Goal: Transaction & Acquisition: Purchase product/service

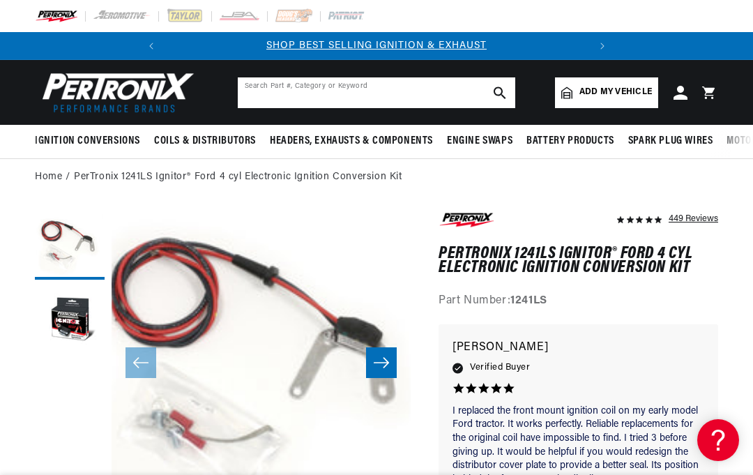
click at [248, 90] on input "text" at bounding box center [377, 92] width 278 height 31
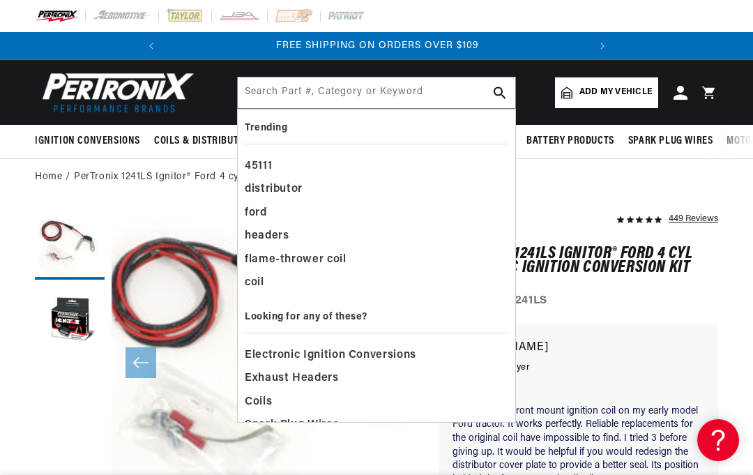
scroll to position [0, 423]
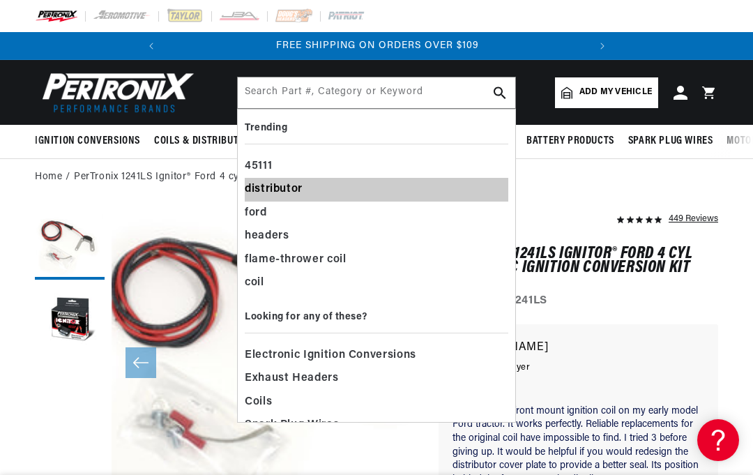
click at [273, 186] on div "distributor" at bounding box center [377, 190] width 264 height 24
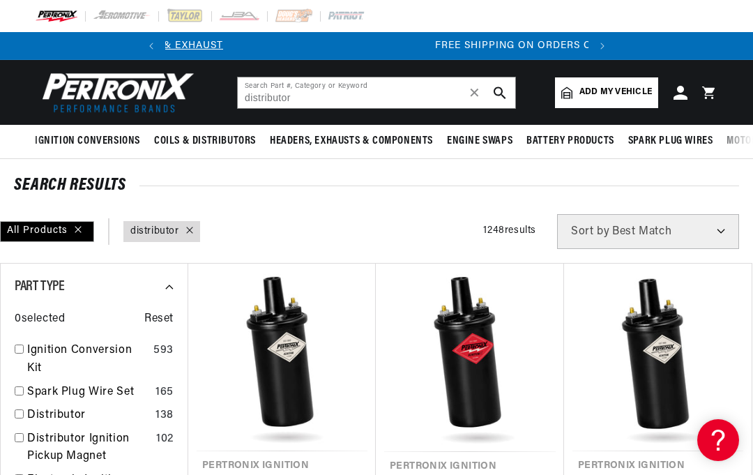
scroll to position [0, 423]
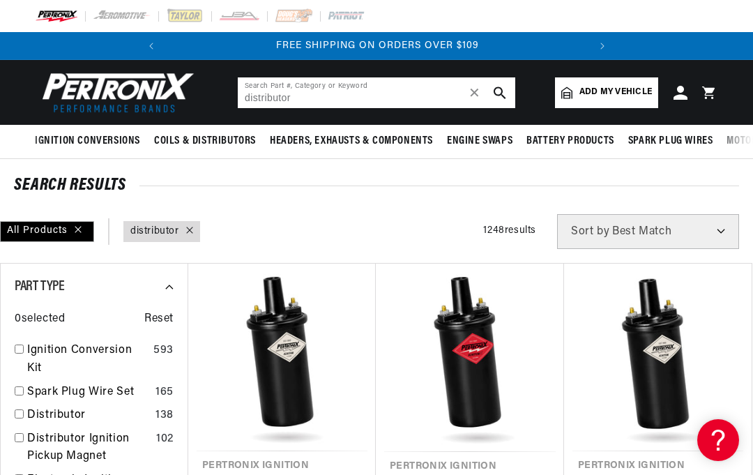
click at [474, 93] on span "✕" at bounding box center [475, 93] width 13 height 0
type input "P"
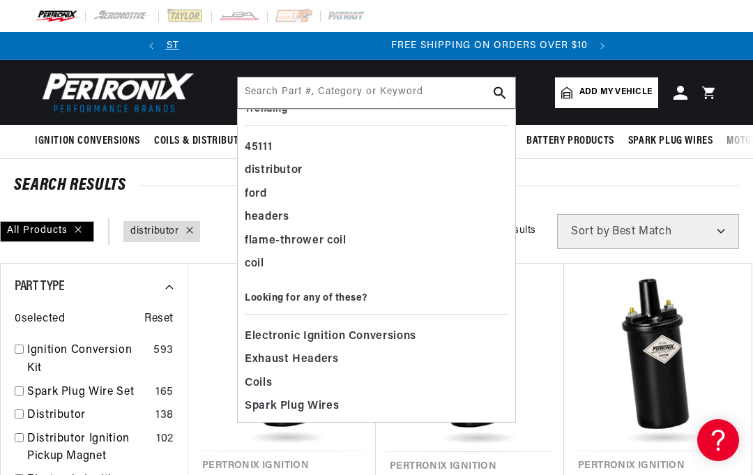
scroll to position [0, 423]
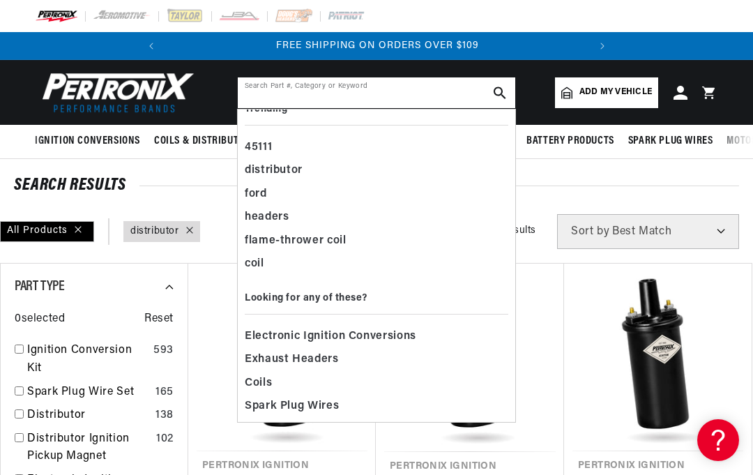
click at [258, 84] on input "text" at bounding box center [377, 92] width 278 height 31
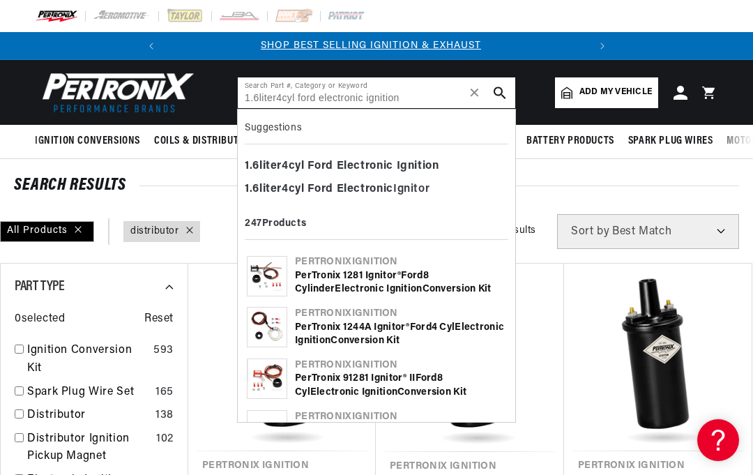
scroll to position [0, 0]
click at [499, 88] on use "search button" at bounding box center [500, 92] width 12 height 12
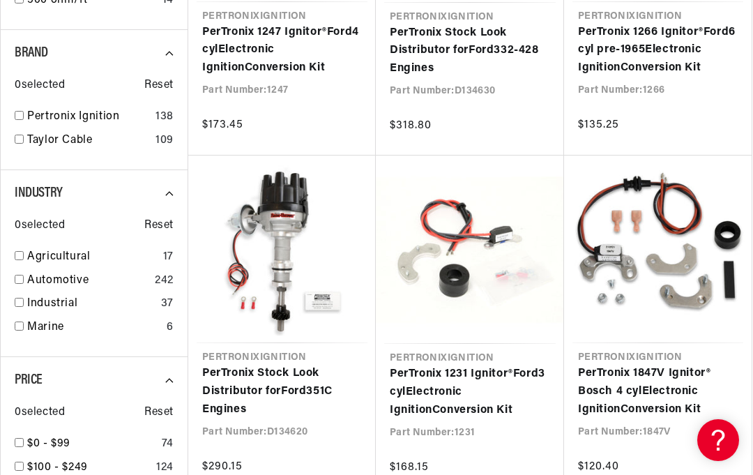
scroll to position [0, 163]
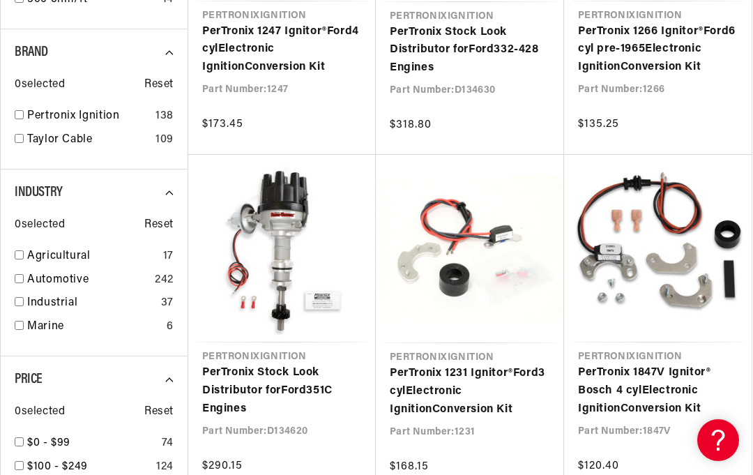
type input "ford electronic ignition"
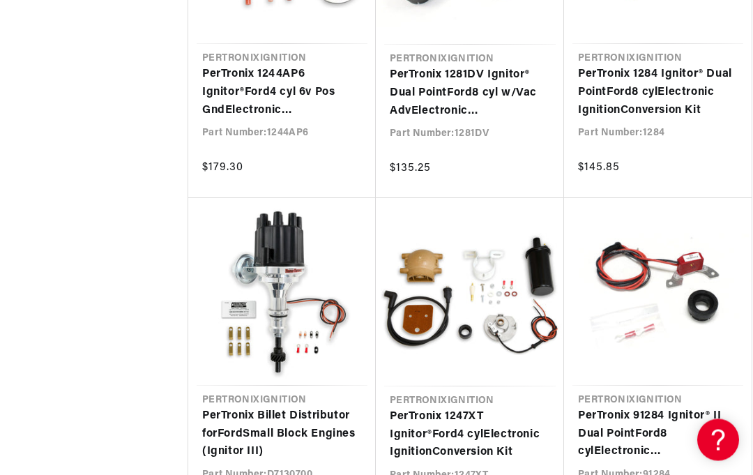
scroll to position [0, 423]
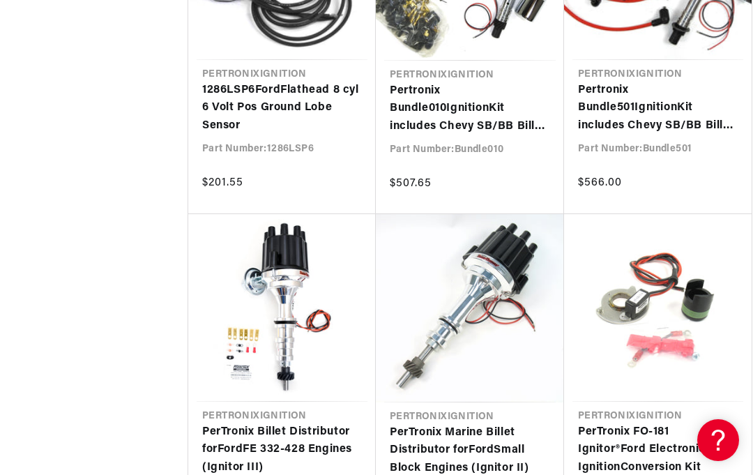
scroll to position [5226, 0]
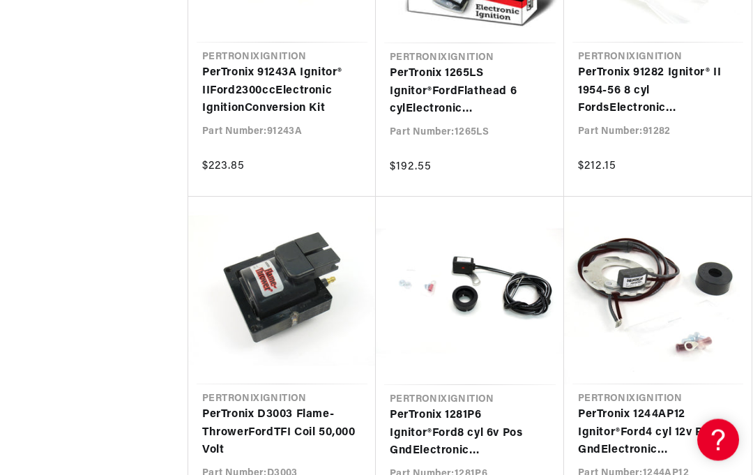
scroll to position [7582, 0]
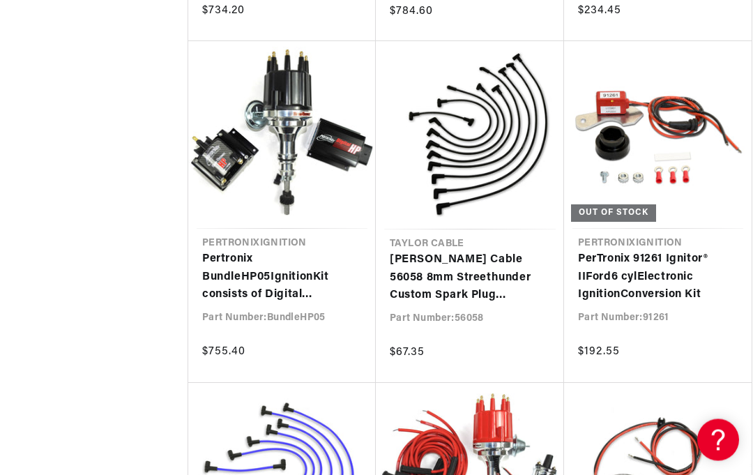
scroll to position [0, 423]
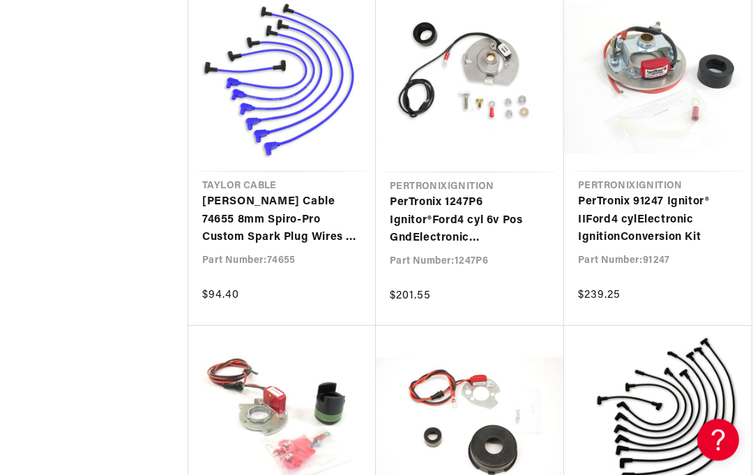
scroll to position [0, 423]
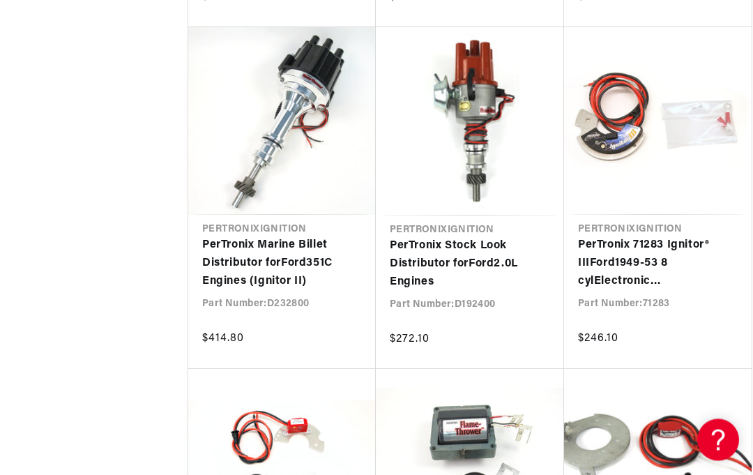
scroll to position [11852, 0]
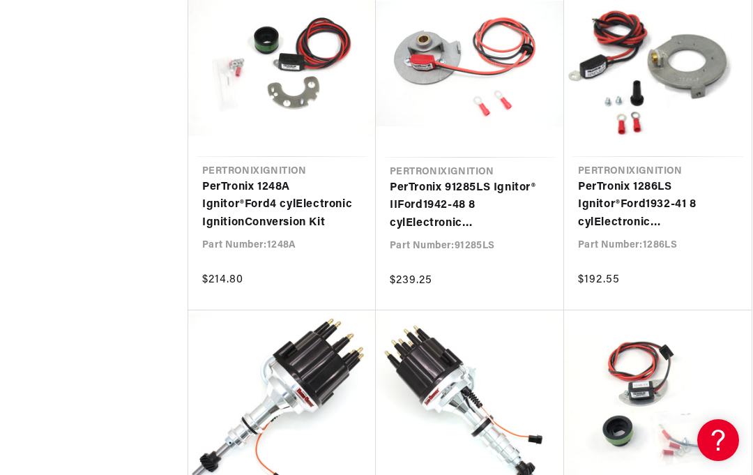
scroll to position [0, 423]
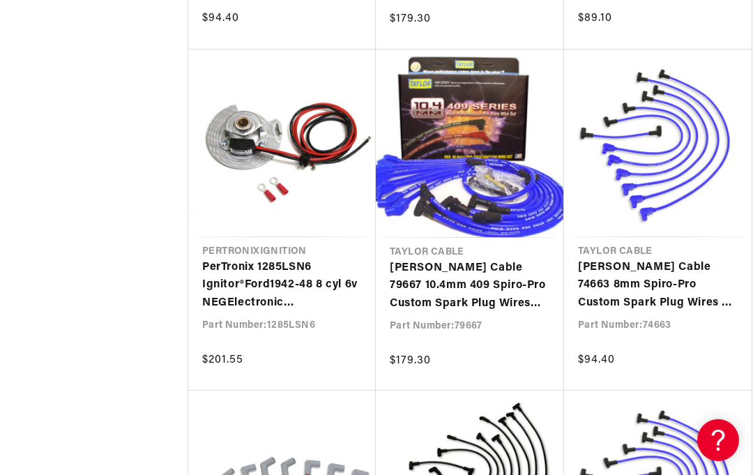
scroll to position [0, 423]
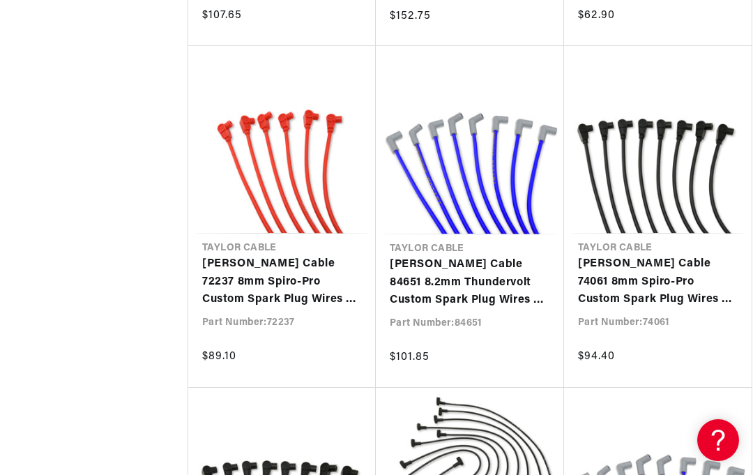
scroll to position [0, 423]
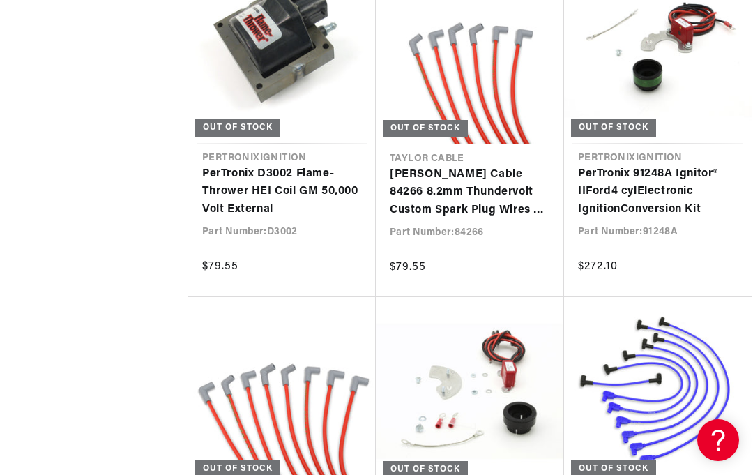
scroll to position [25619, 0]
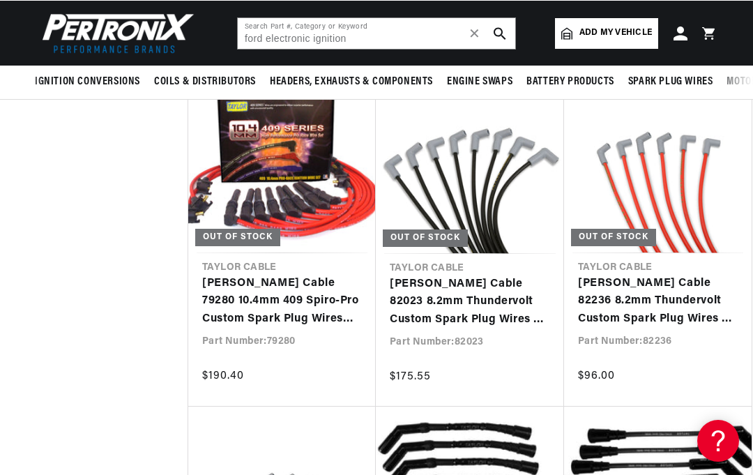
click at [568, 32] on icon at bounding box center [566, 33] width 11 height 13
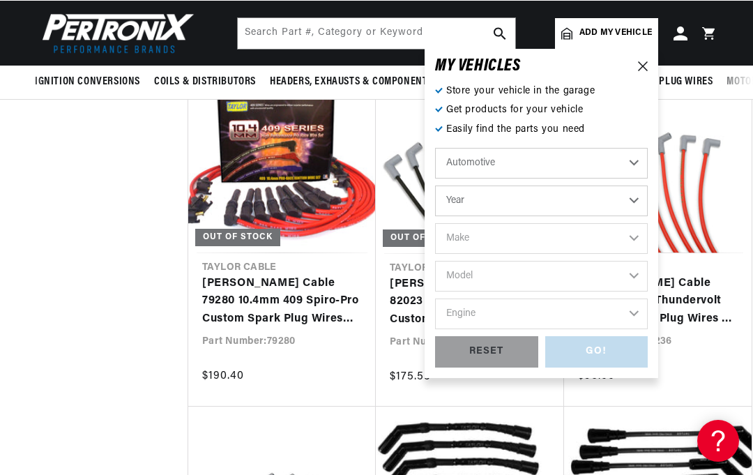
scroll to position [27185, 0]
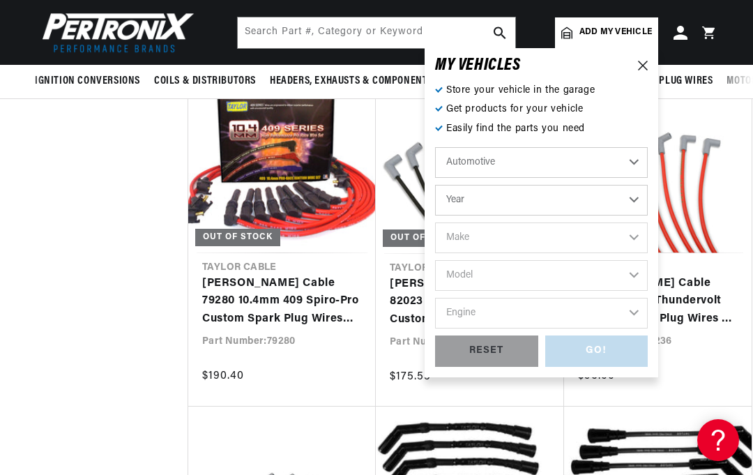
click at [630, 157] on select "Automotive Agricultural Industrial Marine Motorcycle" at bounding box center [541, 162] width 213 height 31
select select "Industrial"
click at [638, 199] on select "Year 1990 1986 1984 1983 1982 1981 1980 1979 1978 1977 1976 1975 1974 1973 1972…" at bounding box center [541, 200] width 213 height 31
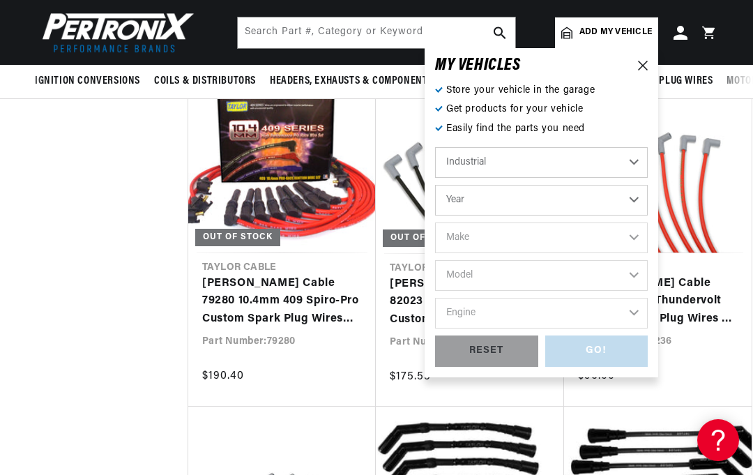
select select "1976"
click at [631, 235] on select "Make Allis Chalmers Caterpillar Eaton, Yale, Towne Ford Towmotor White" at bounding box center [541, 237] width 213 height 31
select select "Towmotor"
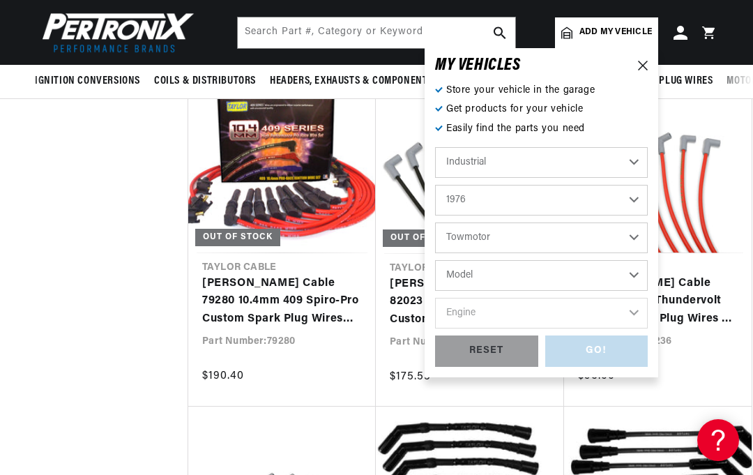
click at [633, 232] on select "Allis Chalmers Caterpillar Eaton, Yale, Towne Ford Towmotor White" at bounding box center [541, 237] width 213 height 31
click at [638, 234] on select "Allis Chalmers Caterpillar Eaton, Yale, Towne Ford Towmotor White" at bounding box center [541, 237] width 213 height 31
select select "Ford"
click at [632, 230] on select "Allis Chalmers Caterpillar Eaton, Yale, Towne Ford Towmotor White" at bounding box center [541, 237] width 213 height 31
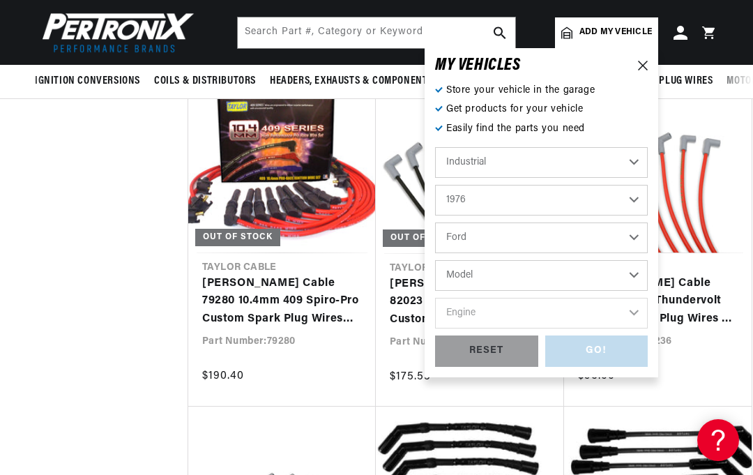
scroll to position [0, 423]
click at [633, 159] on select "Automotive Agricultural Industrial Marine Motorcycle" at bounding box center [541, 162] width 213 height 31
select select "Agricultural"
select select "Year"
select select "Make"
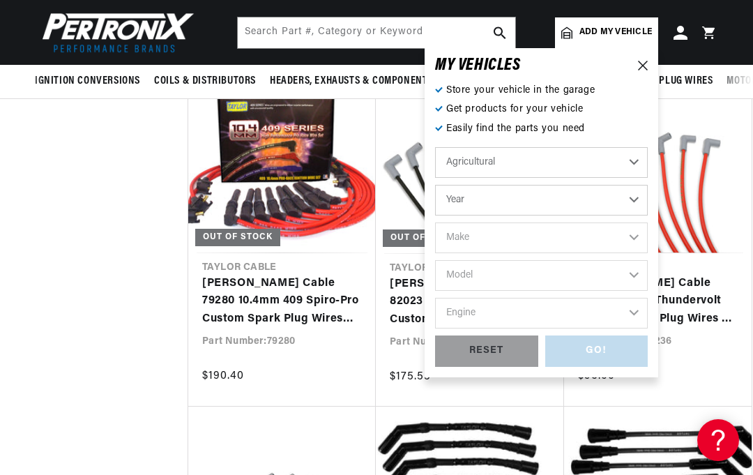
scroll to position [0, 0]
click at [635, 197] on select "Year 1970 1965 1964 1960 1959 1958 1957 1939 1938 1937" at bounding box center [541, 200] width 213 height 31
select select "1938"
click at [636, 193] on select "1970 1965 1964 1960 1959 1958 1957 1939 1938 1937" at bounding box center [541, 200] width 213 height 31
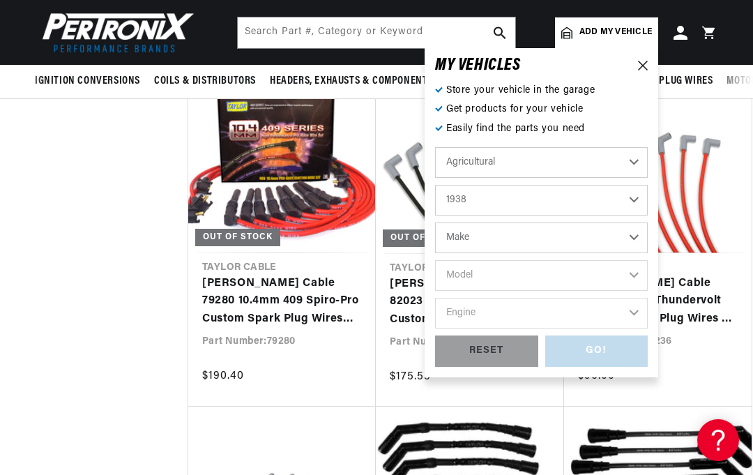
scroll to position [0, 0]
click at [635, 197] on select "1970 1965 1964 1960 1959 1958 1957 1939 1938 1937" at bounding box center [541, 200] width 213 height 31
click at [638, 195] on select "1970 1965 1964 1960 1959 1958 1957 1939 1938 1937" at bounding box center [541, 200] width 213 height 31
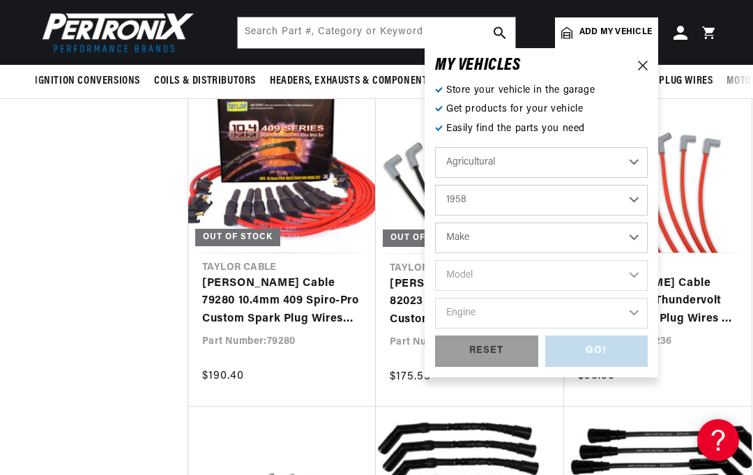
select select "1938"
click at [495, 347] on div "RESET" at bounding box center [486, 350] width 103 height 31
select select "Automotive"
click at [640, 160] on select "Automotive Agricultural Industrial Marine Motorcycle" at bounding box center [541, 162] width 213 height 31
click at [630, 195] on select "Year 2026 2025 2024 2023 2022 2021 2020 2019 2018 2017 2016 2015 2014 2013 2012…" at bounding box center [541, 200] width 213 height 31
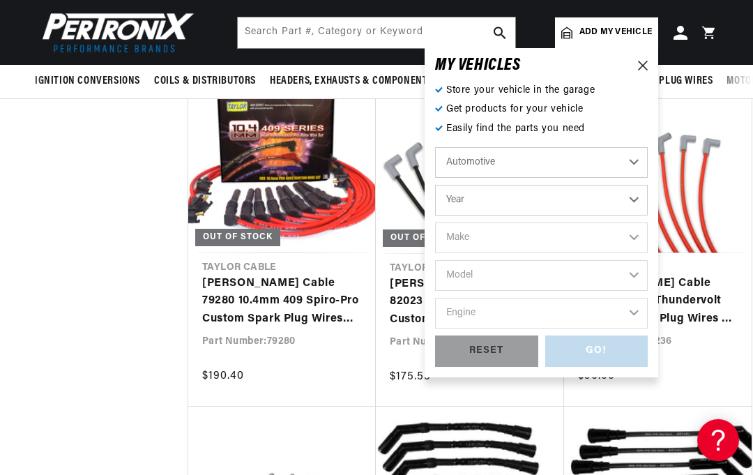
select select "1976"
click at [633, 233] on select "Make Alfa Romeo American Motors Audi Avanti BMW Buick Cadillac Checker Chevrole…" at bounding box center [541, 237] width 213 height 31
select select "Ford"
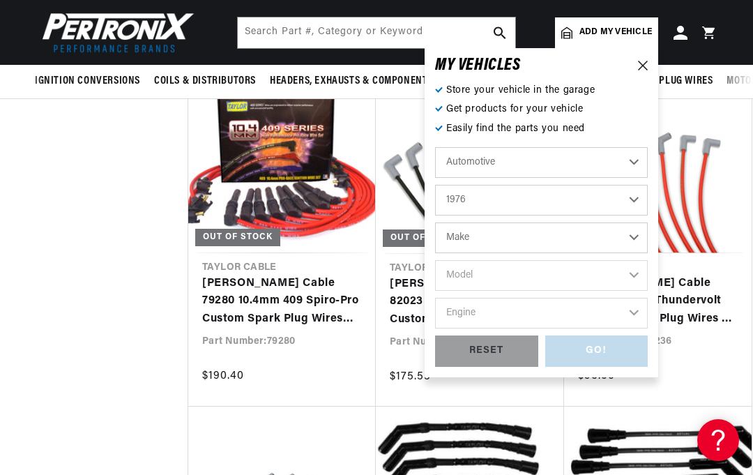
select select "Ford"
click at [634, 269] on select "Model B-100 Bronco Custom 500 E-100 Econoline E-100 Econoline Club Wagon E-150 …" at bounding box center [541, 275] width 213 height 31
select select "Mustang-II"
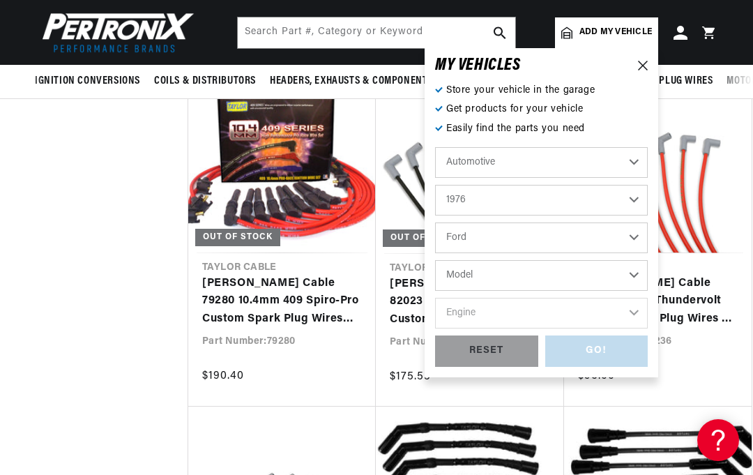
select select "Mustang-II"
click at [640, 308] on select "Engine 302cid / 5.0L" at bounding box center [541, 313] width 213 height 31
click at [637, 269] on select "B-100 Bronco Custom 500 E-100 Econoline E-100 Econoline Club Wagon E-150 Econol…" at bounding box center [541, 275] width 213 height 31
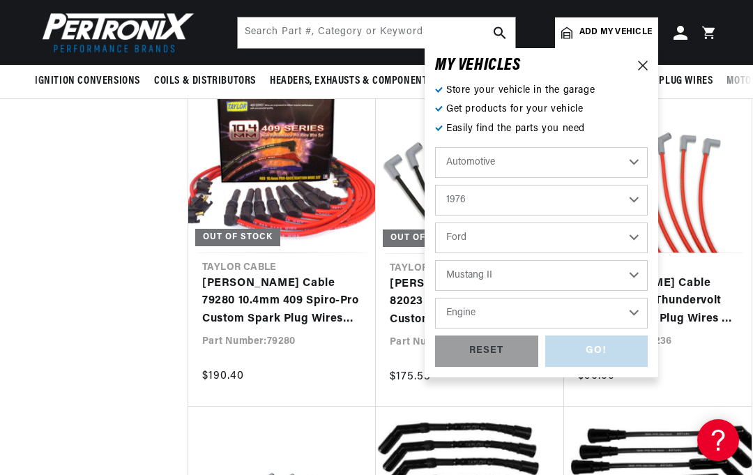
scroll to position [0, 423]
click at [632, 303] on select "Engine 302cid / 5.0L" at bounding box center [541, 313] width 213 height 31
click at [637, 266] on select "B-100 Bronco Custom 500 E-100 Econoline E-100 Econoline Club Wagon E-150 Econol…" at bounding box center [541, 275] width 213 height 31
click at [631, 233] on select "Alfa Romeo American Motors Audi Avanti BMW Buick Cadillac Checker Chevrolet Chr…" at bounding box center [541, 237] width 213 height 31
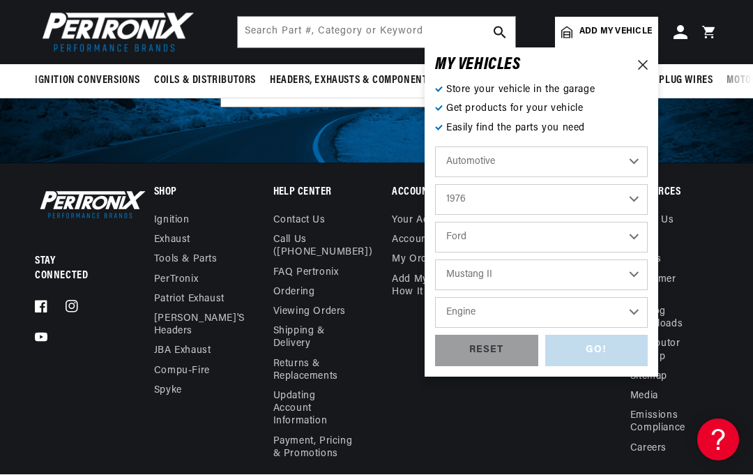
click at [631, 153] on select "Automotive Agricultural Industrial Marine Motorcycle" at bounding box center [541, 162] width 213 height 31
select select "Industrial"
select select "Model"
click at [633, 232] on select "Allis Chalmers Caterpillar Eaton, Yale, Towne Ford Towmotor White" at bounding box center [541, 237] width 213 height 31
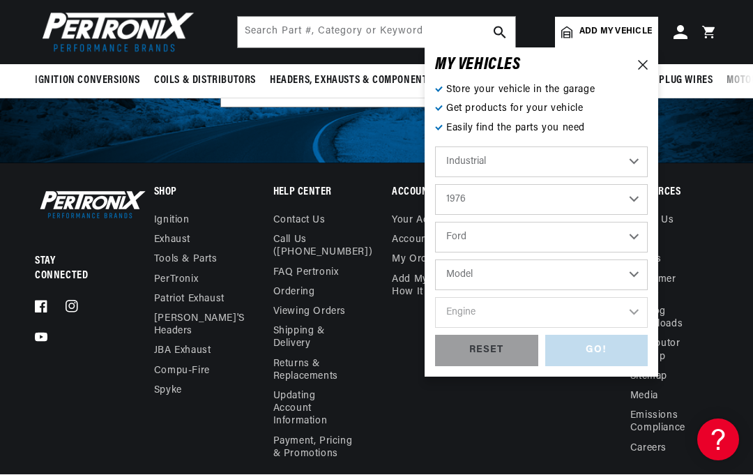
click at [643, 235] on select "Allis Chalmers Caterpillar Eaton, Yale, Towne Ford Towmotor White" at bounding box center [541, 237] width 213 height 31
select select "Ford"
click at [626, 271] on select "Model 534 engine" at bounding box center [541, 275] width 213 height 31
select select "534-engine"
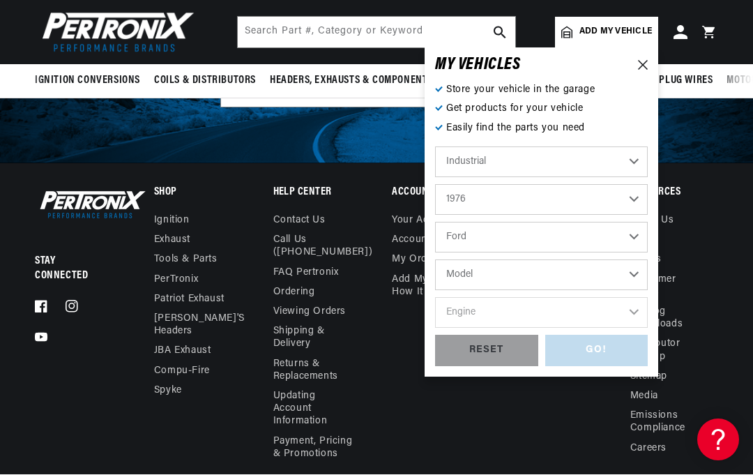
select select "534-engine"
click at [638, 276] on select "534 engine" at bounding box center [541, 275] width 213 height 31
click at [637, 312] on select "Engine 8" at bounding box center [541, 313] width 213 height 31
click at [636, 268] on select "534 engine" at bounding box center [541, 275] width 213 height 31
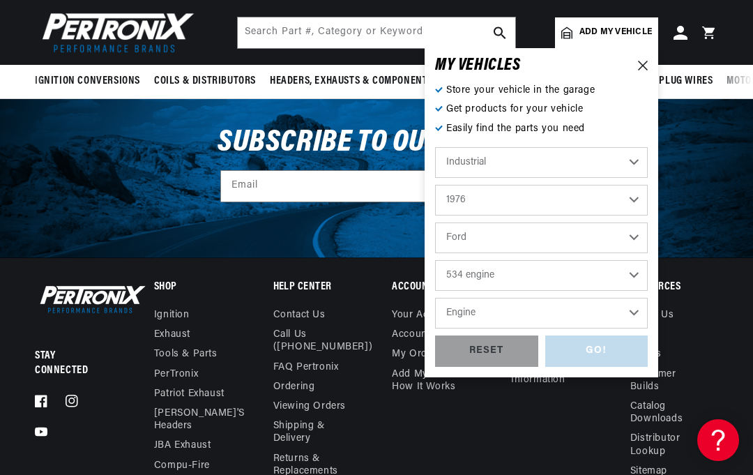
scroll to position [28548, 0]
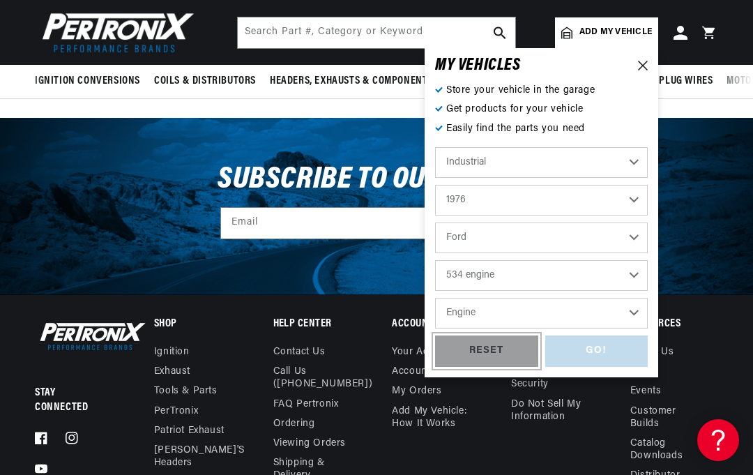
click at [499, 344] on div "RESET" at bounding box center [486, 350] width 103 height 31
select select "Automotive"
select select "Year"
select select "Make"
select select "Model"
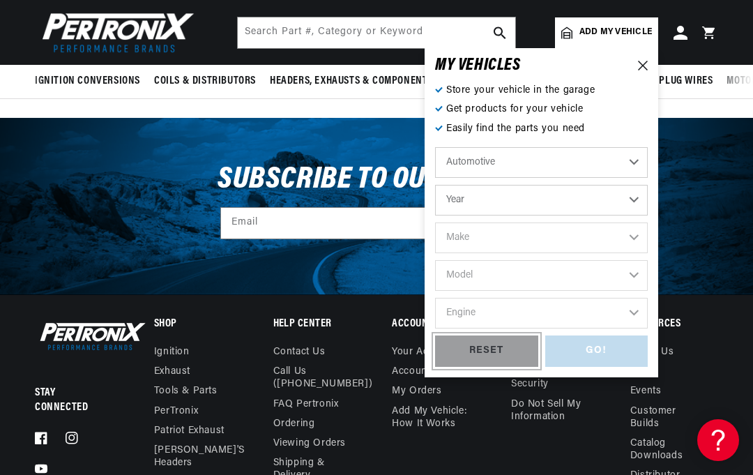
scroll to position [0, 423]
click at [630, 160] on select "Automotive Agricultural Industrial Marine Motorcycle" at bounding box center [541, 162] width 213 height 31
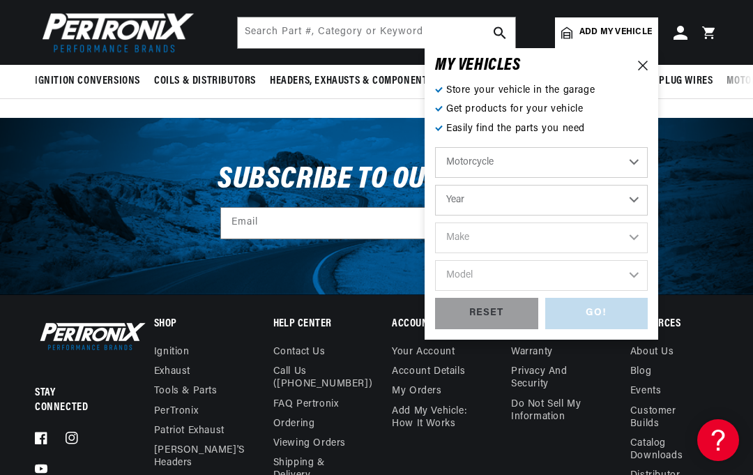
click at [633, 153] on select "Automotive Agricultural Industrial Marine Motorcycle" at bounding box center [541, 162] width 213 height 31
select select "Industrial"
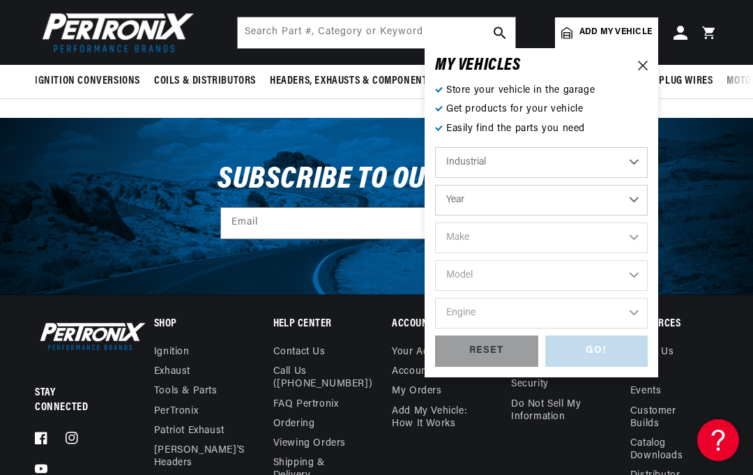
click at [631, 196] on select "Year 1990 1986 1984 1983 1982 1981 1980 1979 1978 1977 1976 1975 1974 1973 1972…" at bounding box center [541, 200] width 213 height 31
select select "1976"
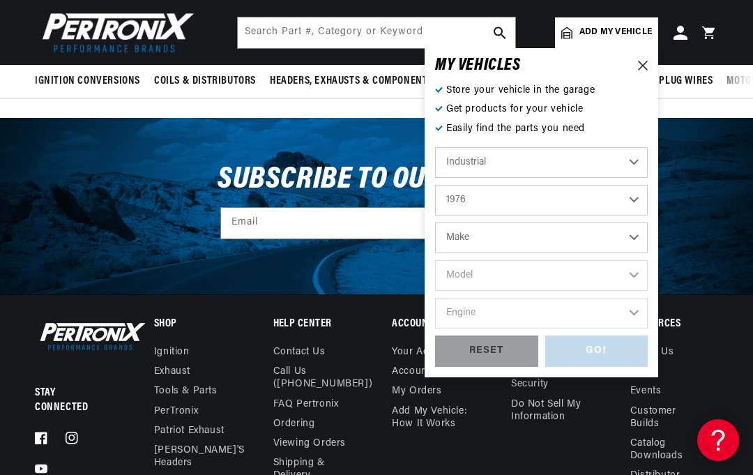
click at [637, 235] on select "Make Allis Chalmers Caterpillar Eaton, Yale, Towne Ford Towmotor White" at bounding box center [541, 237] width 213 height 31
select select "Allis-Chalmers"
click at [642, 278] on select "Model All Continental F Series Continental F163 engines" at bounding box center [541, 275] width 213 height 31
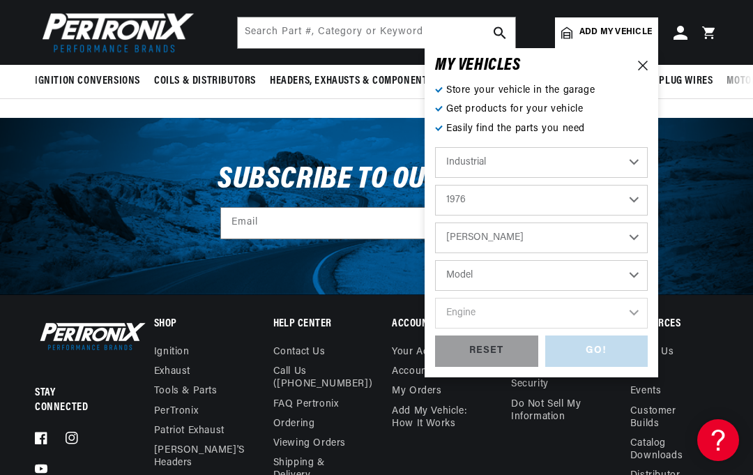
scroll to position [0, 0]
select select "All-Continental-F-Series"
click at [622, 324] on select "Engine 6" at bounding box center [541, 313] width 213 height 31
click at [640, 63] on icon at bounding box center [643, 66] width 10 height 10
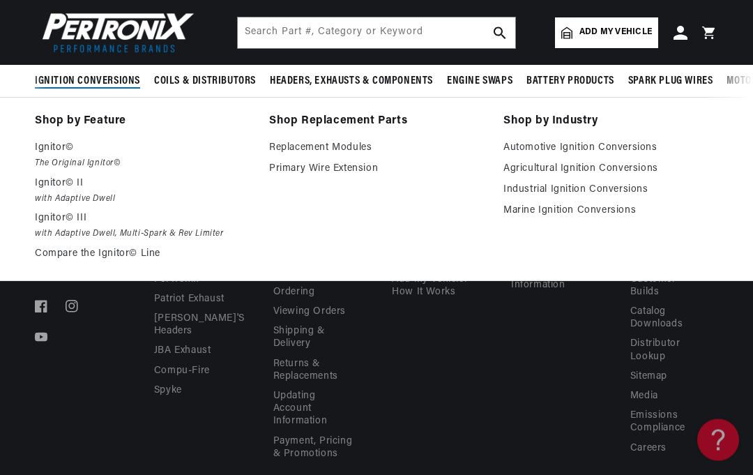
scroll to position [0, 423]
click at [56, 149] on p "Ignitor©" at bounding box center [142, 147] width 215 height 17
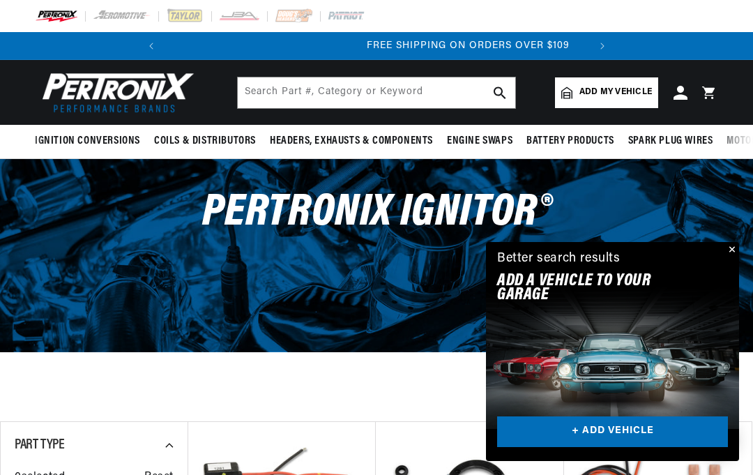
scroll to position [0, 423]
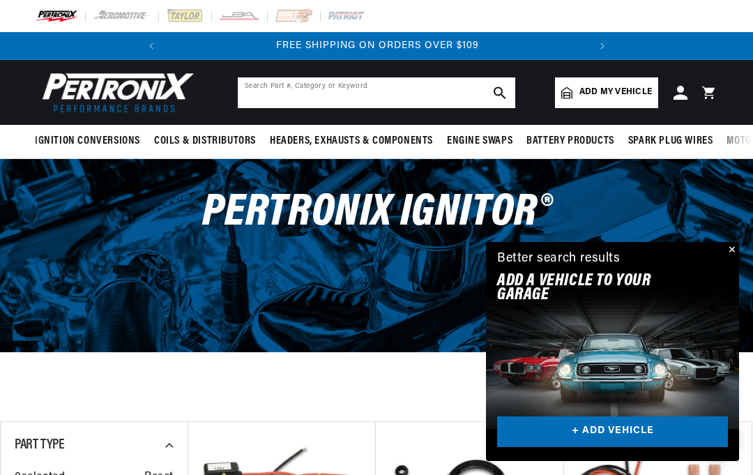
click at [257, 92] on input "text" at bounding box center [377, 92] width 278 height 31
type input "Counterclockwise"
click at [499, 84] on button "search button" at bounding box center [500, 92] width 31 height 31
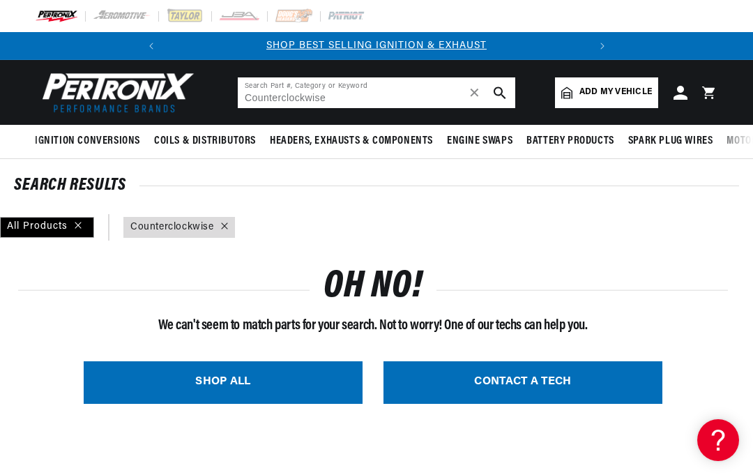
click at [346, 94] on input "Counterclockwise" at bounding box center [377, 92] width 278 height 31
click at [499, 89] on icon "search button" at bounding box center [500, 92] width 13 height 13
type input "ford 4cyl"
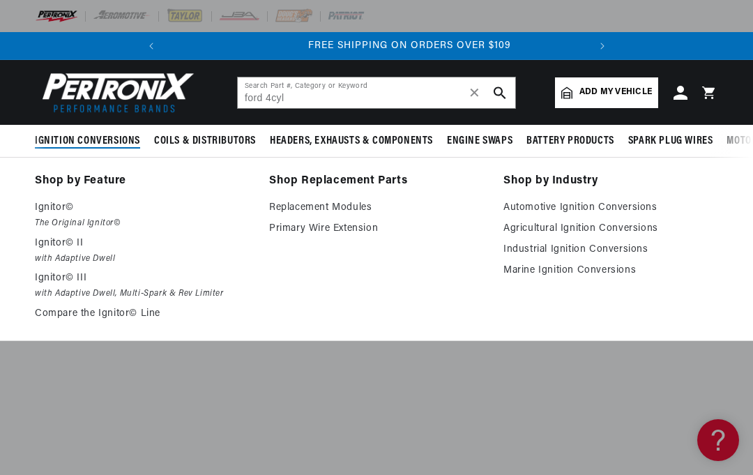
scroll to position [0, 423]
click at [499, 81] on button "search button" at bounding box center [500, 92] width 31 height 31
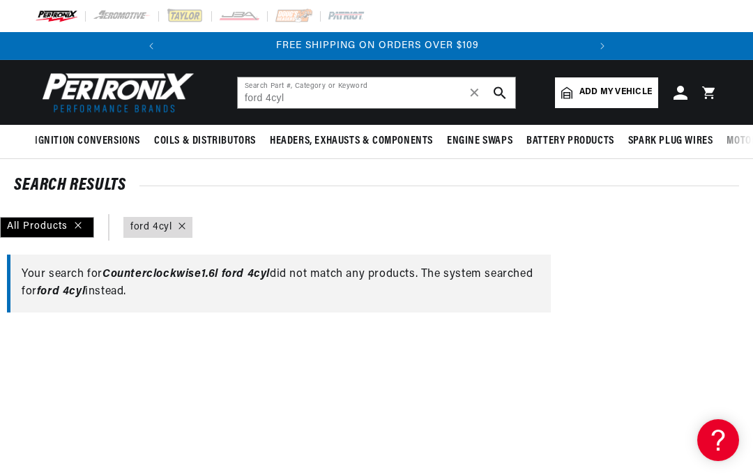
click at [66, 223] on div "All Products" at bounding box center [47, 227] width 94 height 21
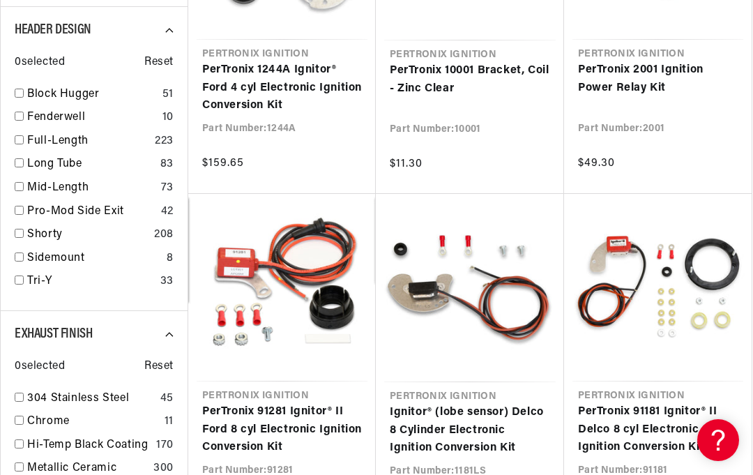
scroll to position [0, 423]
click at [284, 91] on link "PerTronix 1244A Ignitor® Ford 4 cyl Electronic Ignition Conversion Kit" at bounding box center [282, 88] width 160 height 54
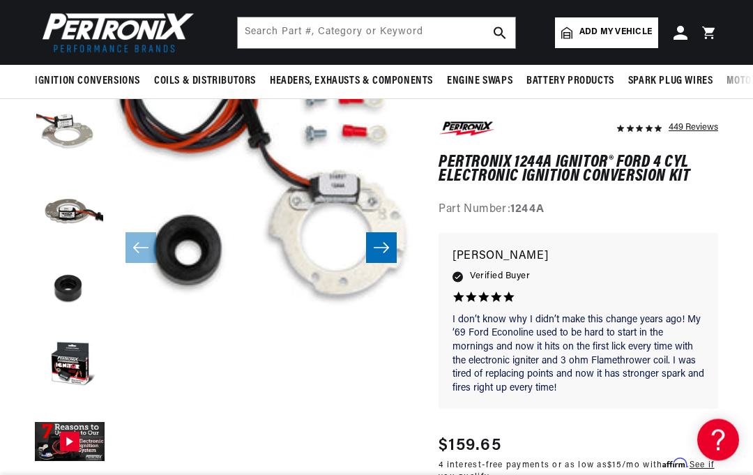
click at [393, 242] on button "Slide right" at bounding box center [381, 248] width 31 height 31
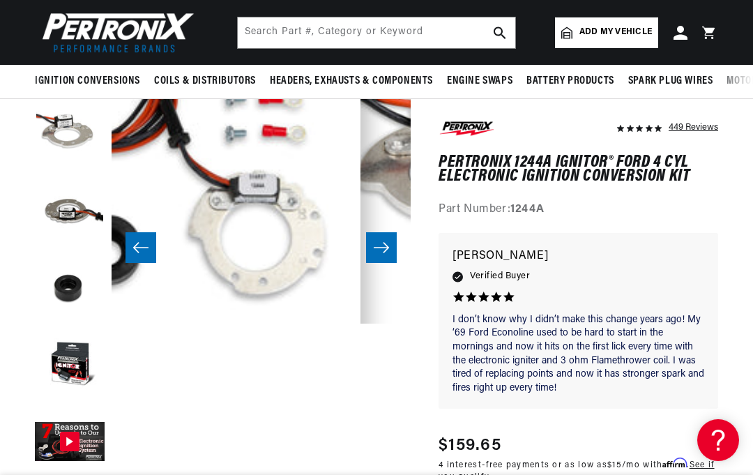
scroll to position [0, 299]
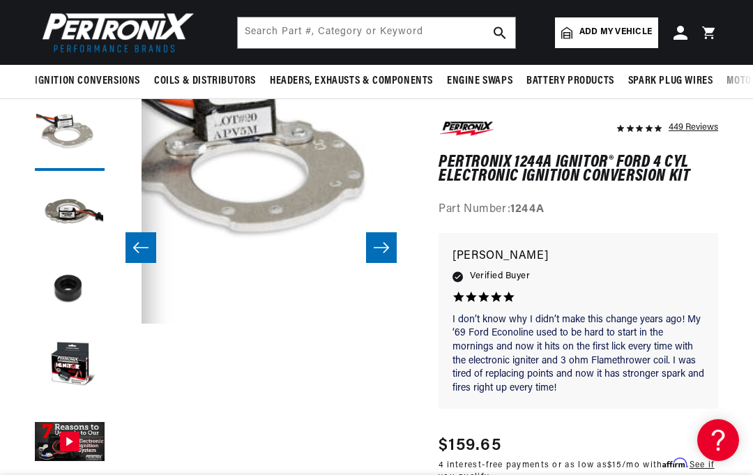
click at [383, 246] on icon "Slide right" at bounding box center [381, 248] width 17 height 14
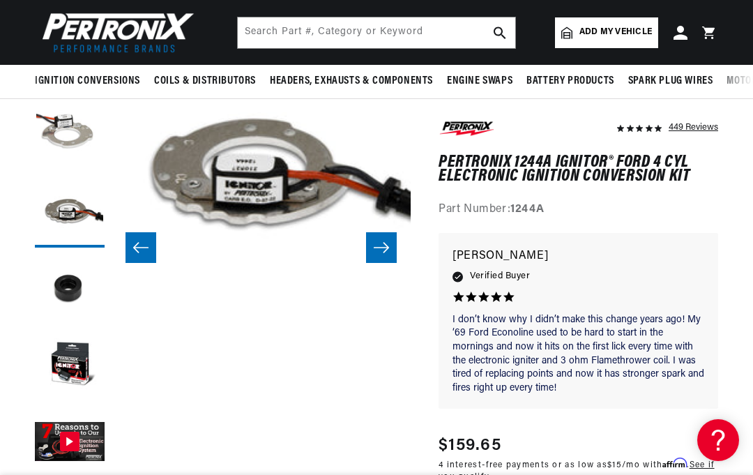
scroll to position [0, 423]
click at [377, 251] on icon "Slide right" at bounding box center [381, 248] width 17 height 14
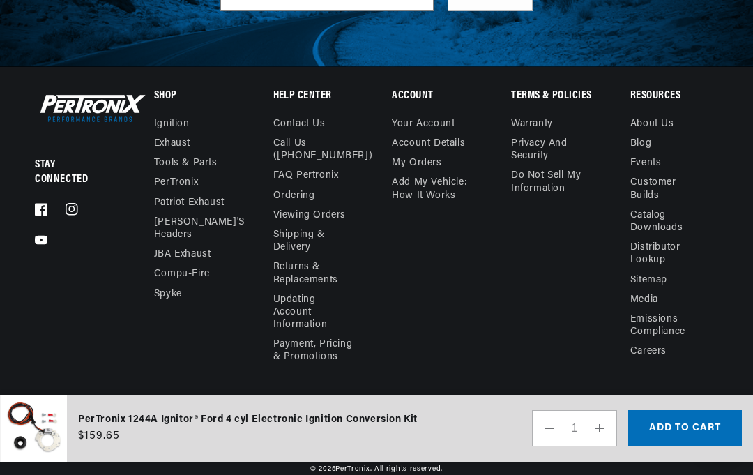
click at [179, 134] on link "Ignition" at bounding box center [172, 126] width 36 height 16
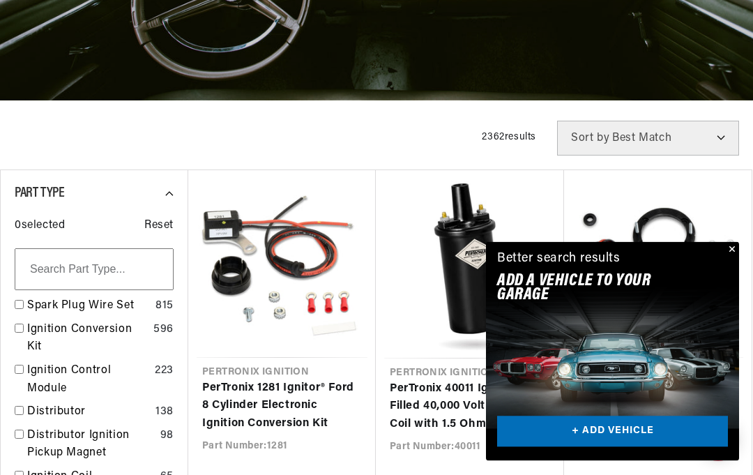
scroll to position [252, 0]
click at [732, 259] on button "Close" at bounding box center [731, 250] width 17 height 17
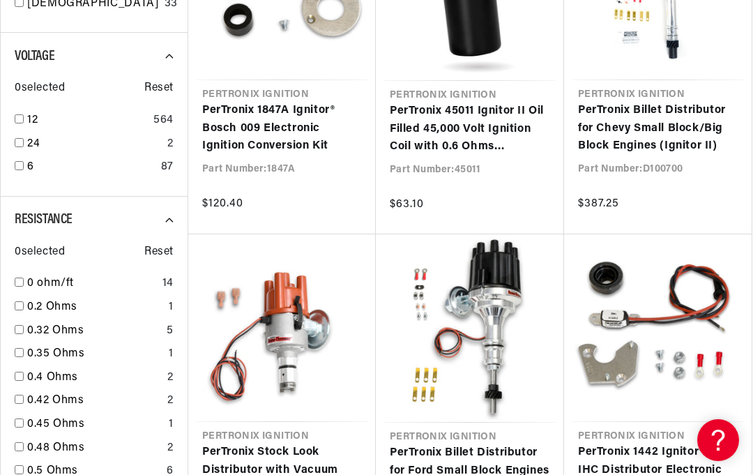
scroll to position [1291, 0]
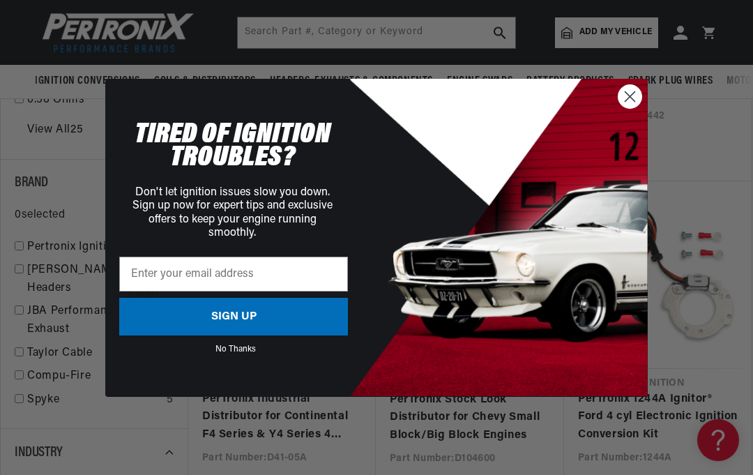
click at [633, 107] on circle "Close dialog" at bounding box center [630, 95] width 23 height 23
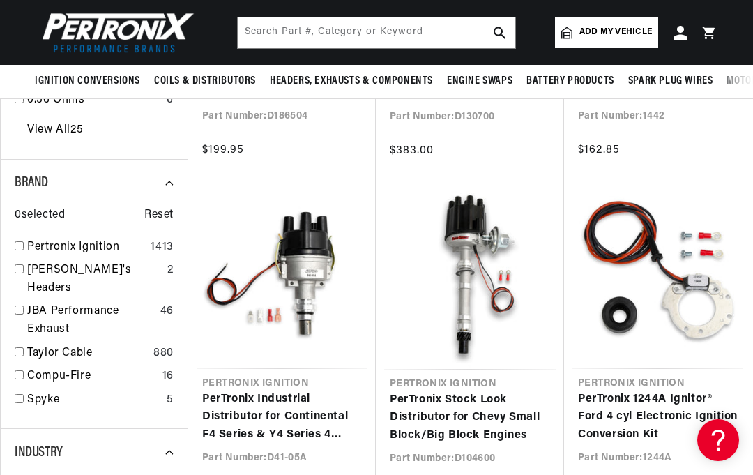
scroll to position [0, 423]
click at [690, 391] on link "PerTronix 1244A Ignitor® Ford 4 cyl Electronic Ignition Conversion Kit" at bounding box center [658, 418] width 160 height 54
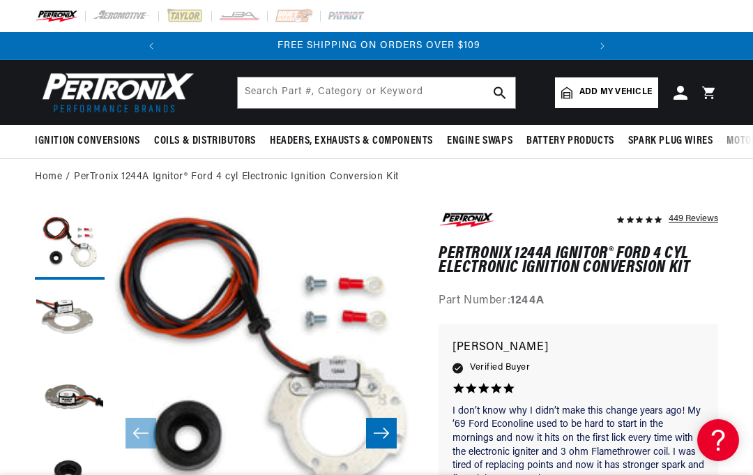
scroll to position [0, 423]
click at [386, 428] on icon "Slide right" at bounding box center [381, 433] width 17 height 14
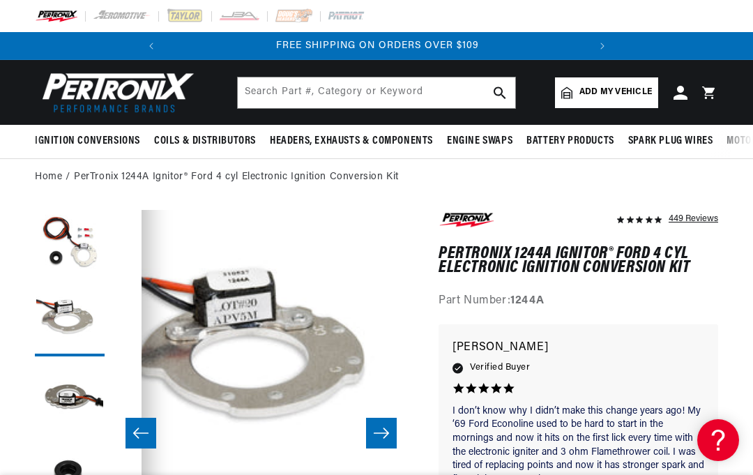
scroll to position [0, 0]
click at [388, 428] on icon "Slide right" at bounding box center [381, 433] width 17 height 14
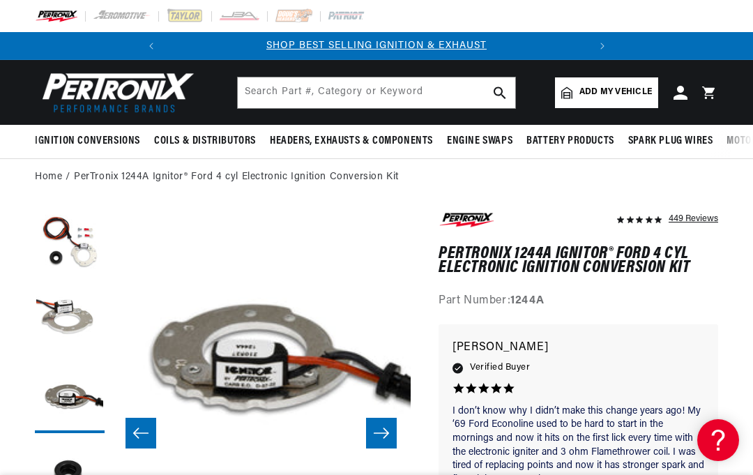
click at [388, 428] on icon "Slide right" at bounding box center [381, 433] width 17 height 14
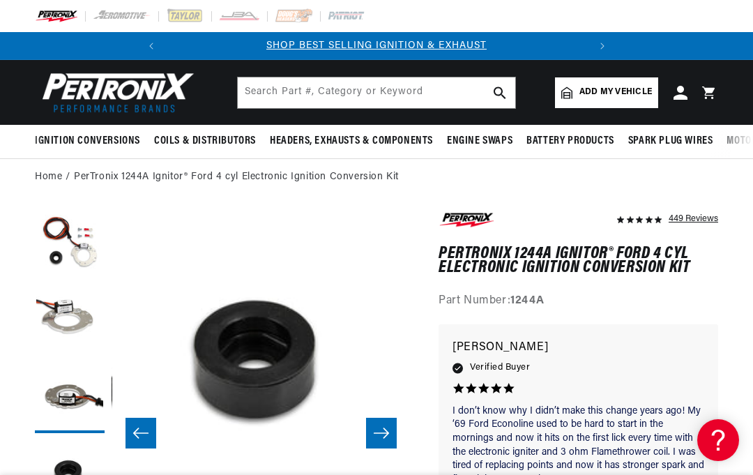
scroll to position [0, 898]
click at [386, 428] on icon "Slide right" at bounding box center [381, 433] width 17 height 14
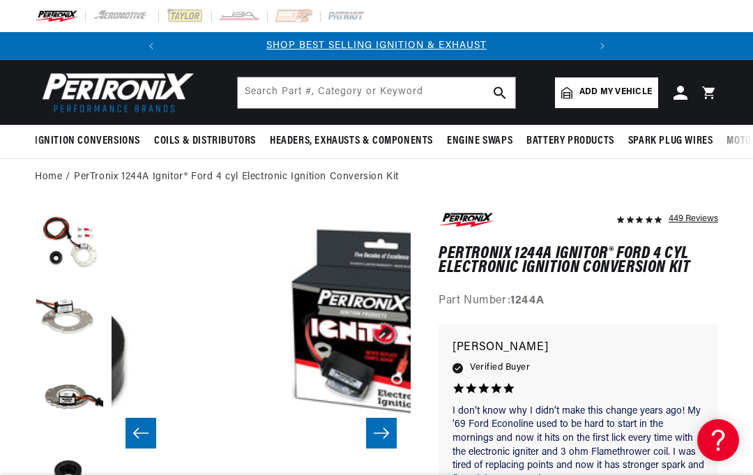
scroll to position [0, 1197]
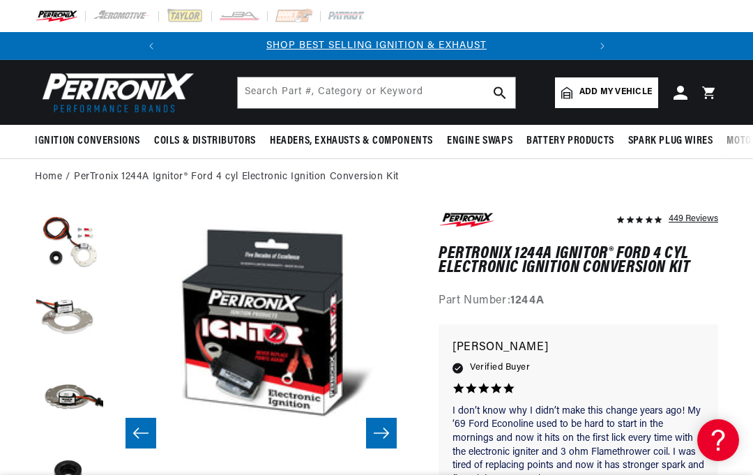
click at [381, 436] on icon "Slide right" at bounding box center [381, 433] width 17 height 14
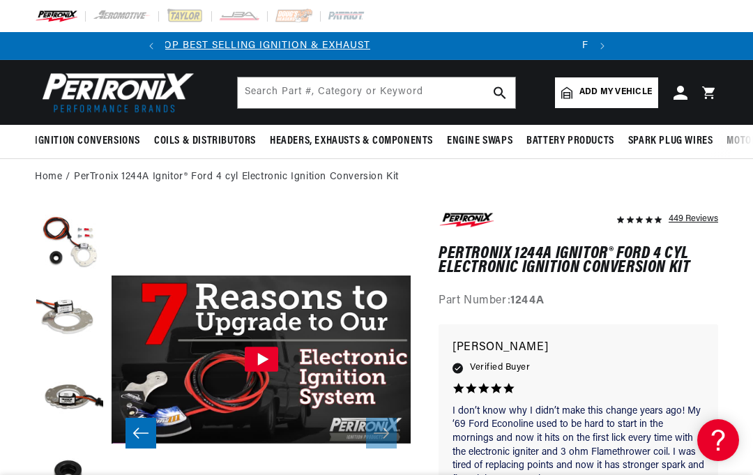
scroll to position [0, 0]
click at [142, 428] on icon "Slide left" at bounding box center [141, 433] width 17 height 14
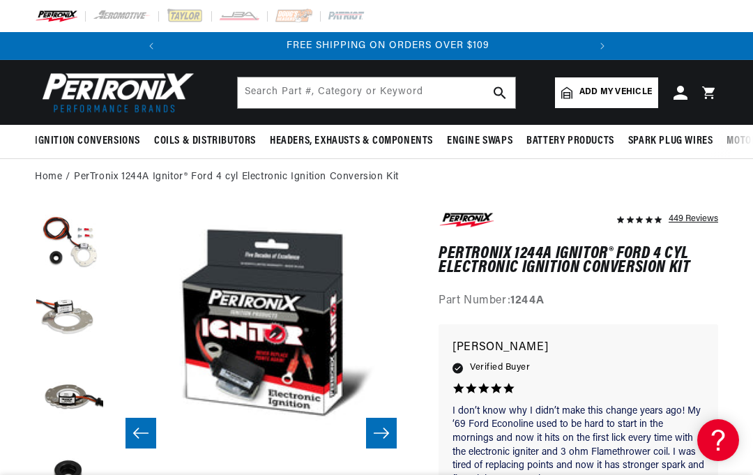
scroll to position [0, 423]
click at [137, 437] on icon "Slide left" at bounding box center [140, 433] width 15 height 10
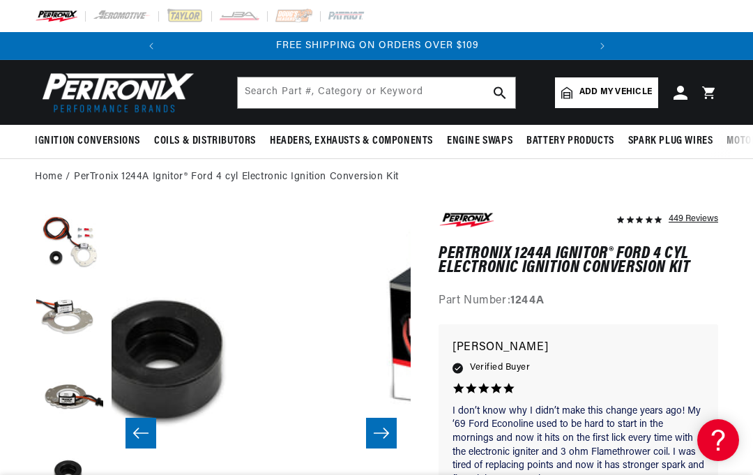
scroll to position [0, 898]
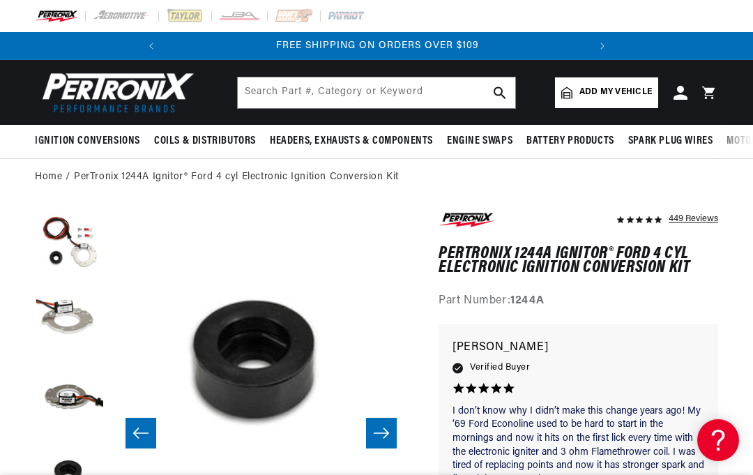
click at [142, 435] on icon "Slide left" at bounding box center [141, 433] width 17 height 14
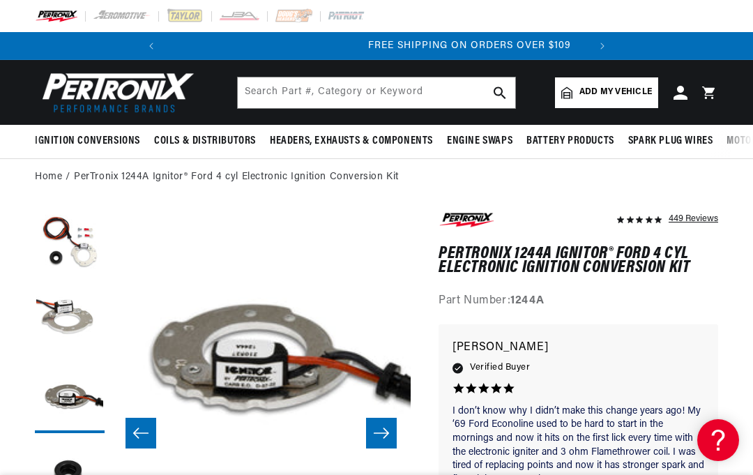
scroll to position [0, 423]
click at [137, 429] on icon "Slide left" at bounding box center [140, 433] width 15 height 10
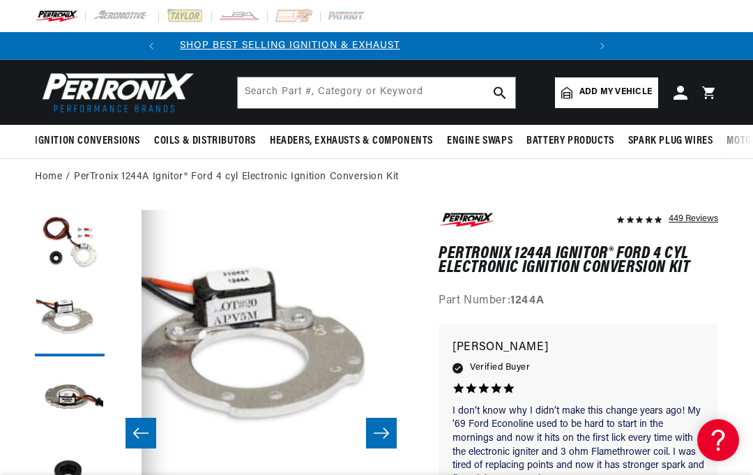
scroll to position [0, 0]
click at [139, 428] on icon "Slide left" at bounding box center [141, 433] width 17 height 14
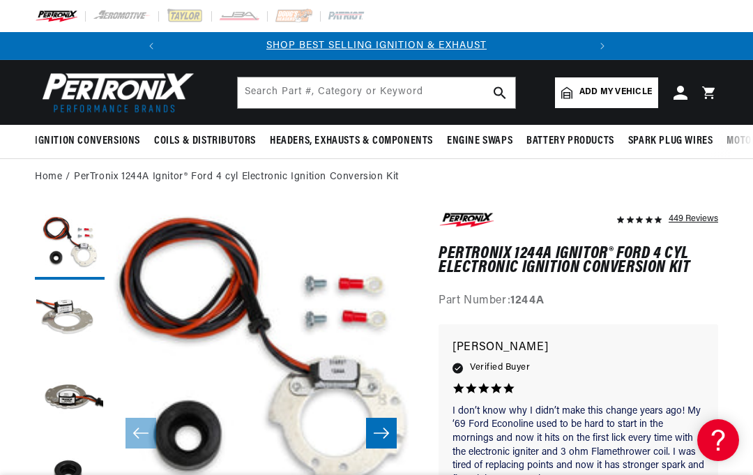
click at [707, 88] on icon at bounding box center [708, 92] width 13 height 13
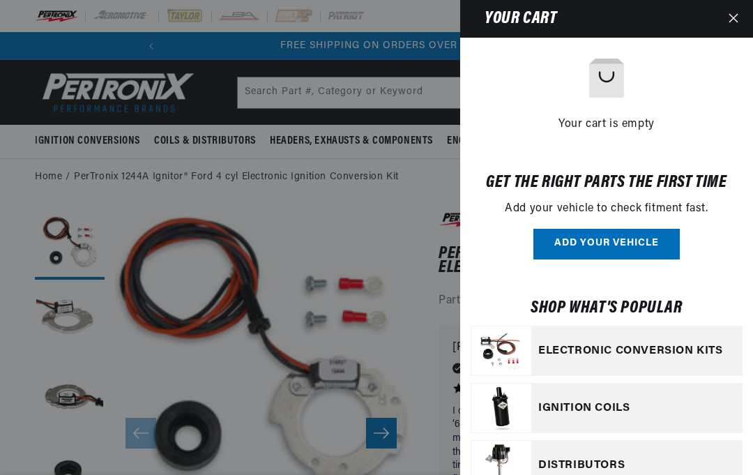
scroll to position [0, 423]
click at [728, 16] on button "Close" at bounding box center [733, 19] width 31 height 38
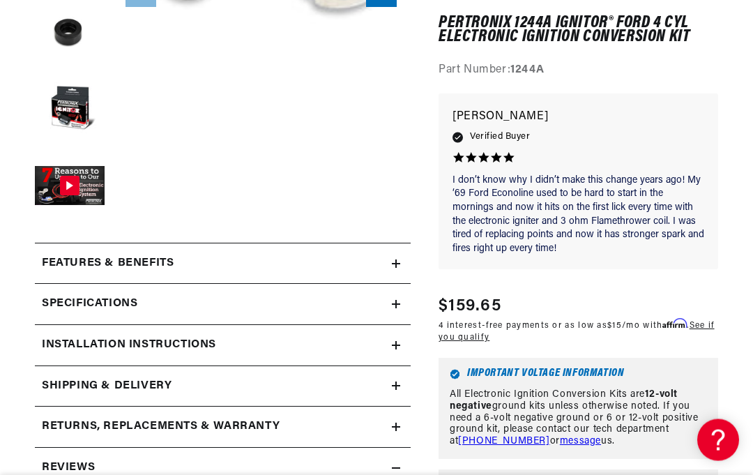
scroll to position [442, 0]
click at [393, 301] on icon at bounding box center [396, 304] width 8 height 8
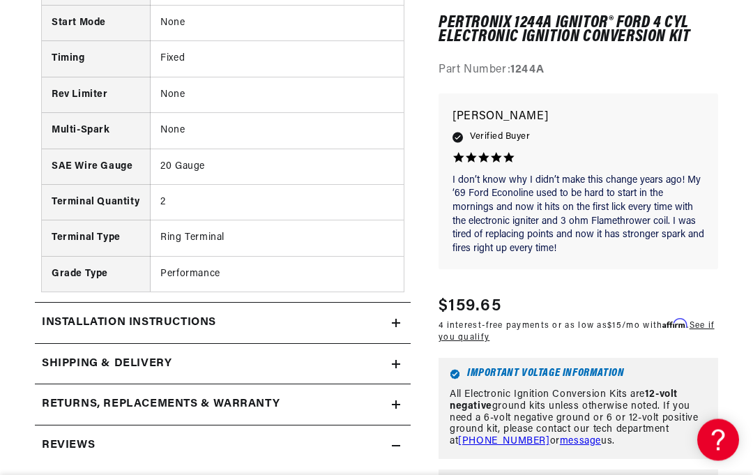
scroll to position [0, 0]
click at [399, 349] on summary "Shipping & Delivery" at bounding box center [223, 365] width 376 height 40
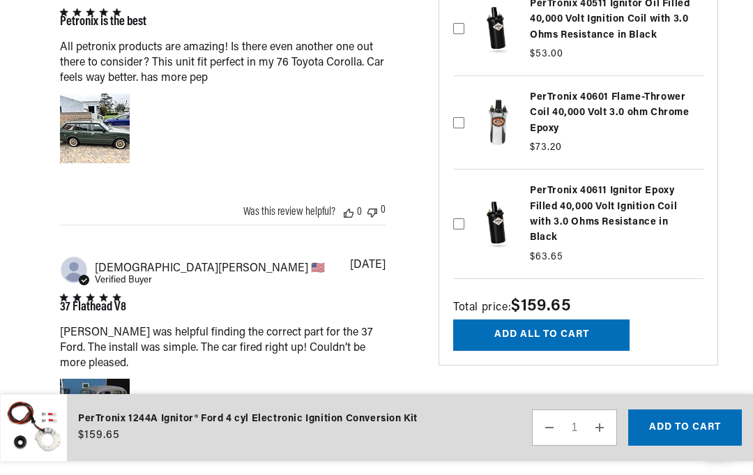
scroll to position [3098, 0]
click at [683, 446] on button "Add to cart" at bounding box center [685, 428] width 114 height 36
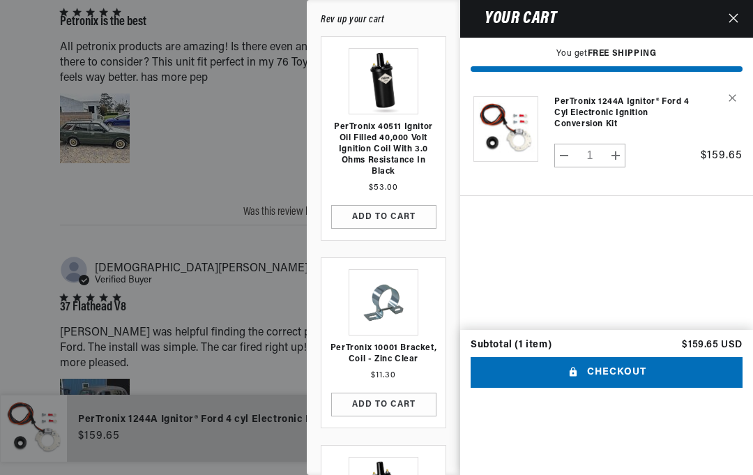
scroll to position [0, 423]
click at [592, 357] on button "Checkout" at bounding box center [607, 372] width 272 height 31
